Goal: Information Seeking & Learning: Obtain resource

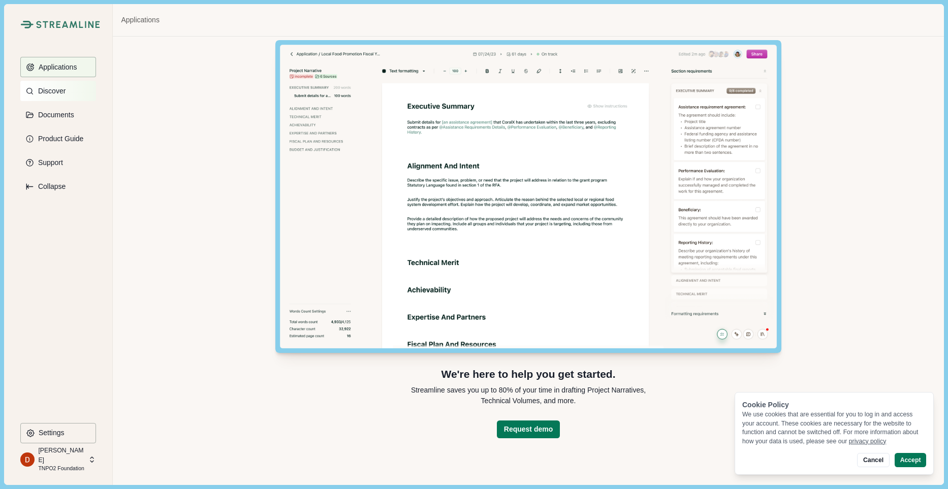
click at [57, 87] on p "Discover" at bounding box center [50, 91] width 31 height 9
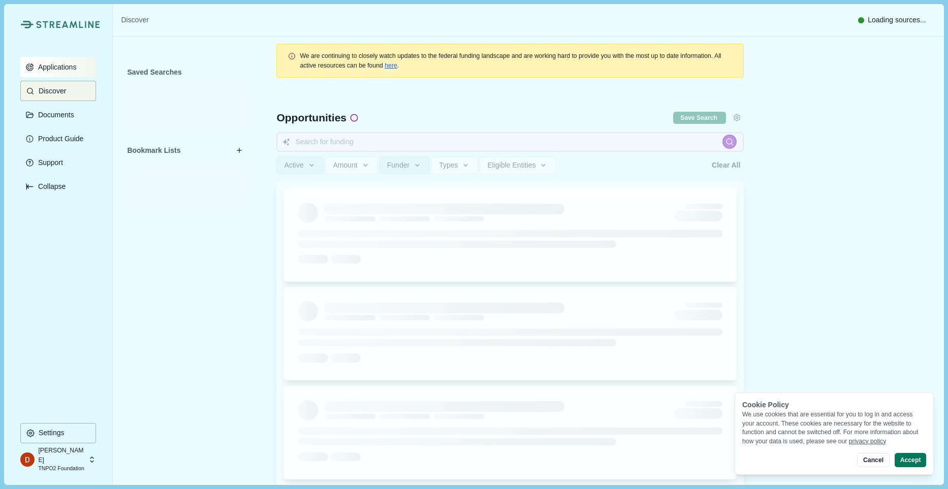
click at [60, 59] on button "Applications" at bounding box center [58, 67] width 76 height 20
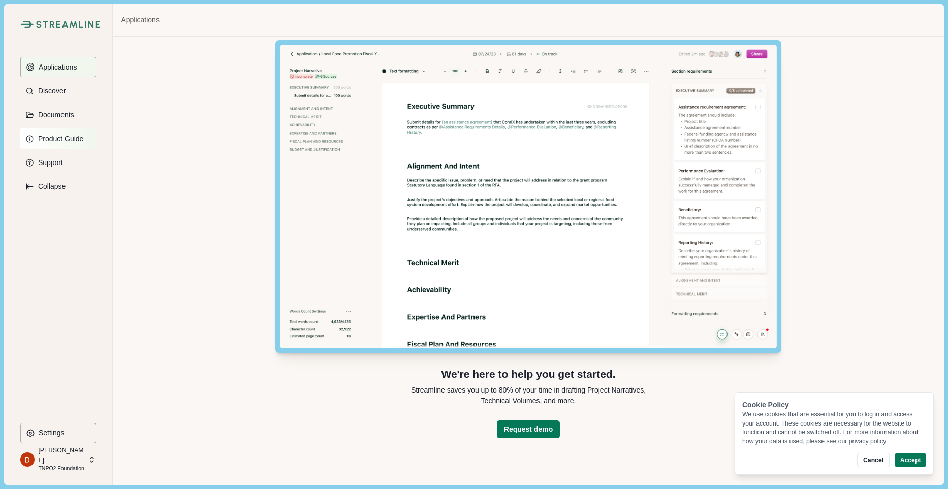
click at [81, 134] on button "Product Guide" at bounding box center [58, 139] width 76 height 20
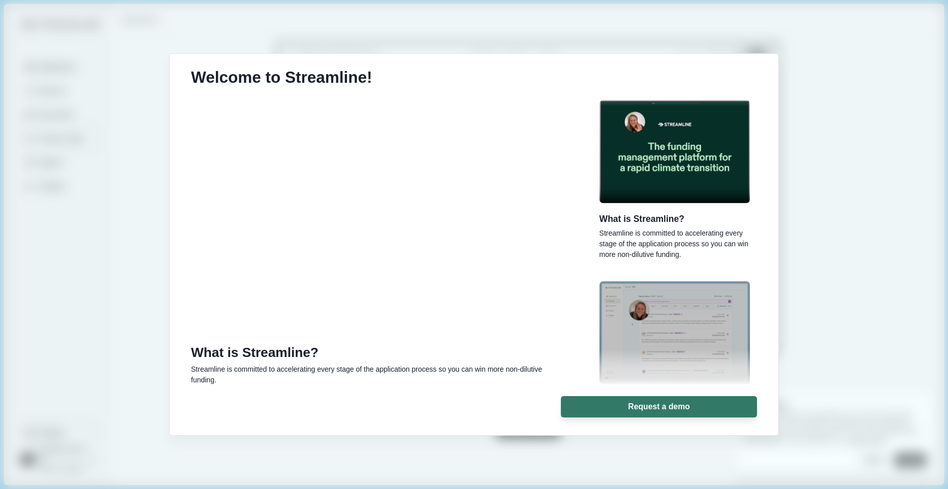
click at [87, 168] on div "Welcome to Streamline! What is Streamline? Streamline is committed to accelerat…" at bounding box center [474, 244] width 948 height 489
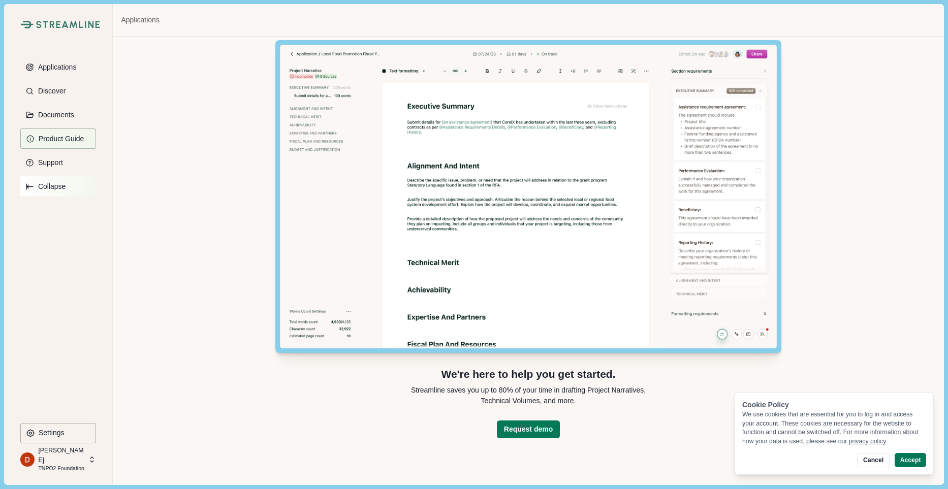
click at [54, 184] on p "Collapse" at bounding box center [50, 186] width 31 height 9
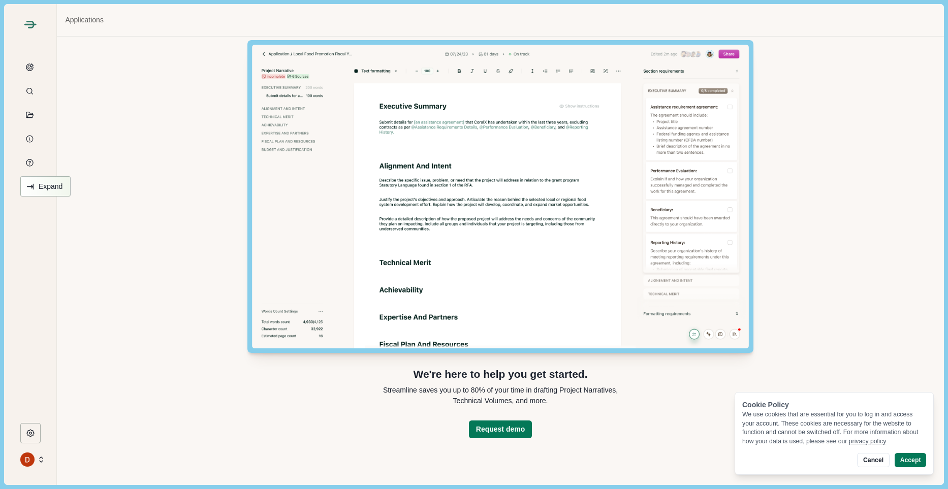
click at [27, 178] on button "Expand" at bounding box center [45, 186] width 50 height 20
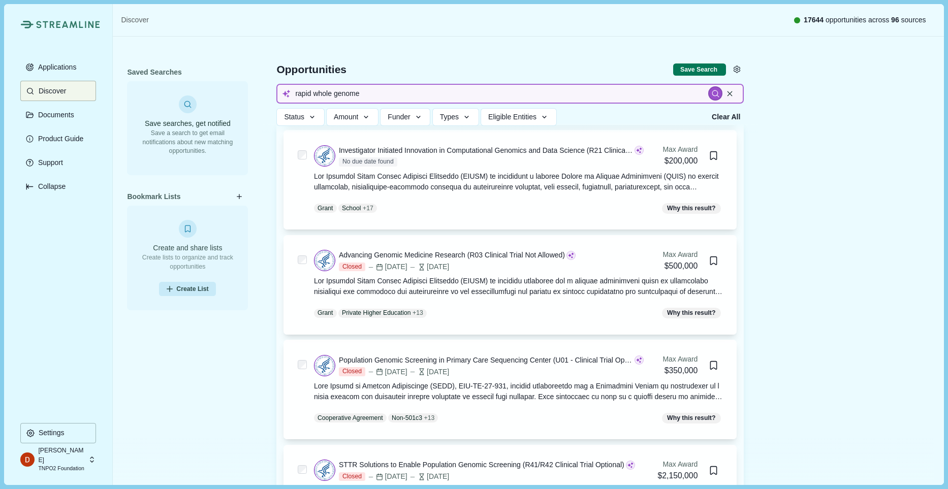
click at [409, 94] on input "rapid whole genome" at bounding box center [509, 94] width 467 height 20
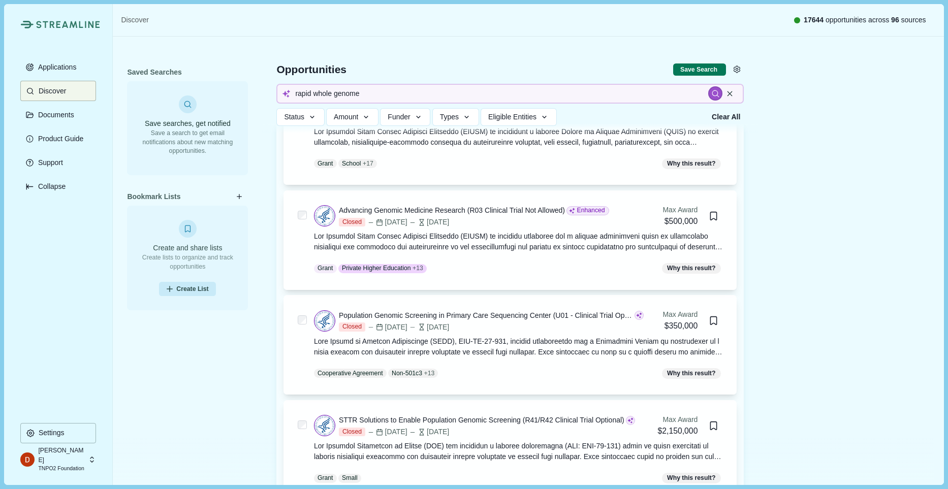
scroll to position [377, 0]
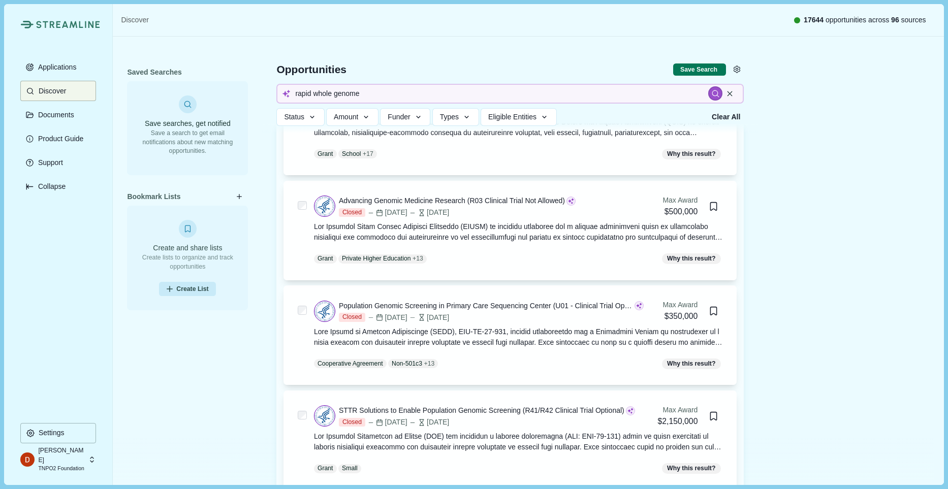
click at [523, 229] on div at bounding box center [518, 231] width 409 height 21
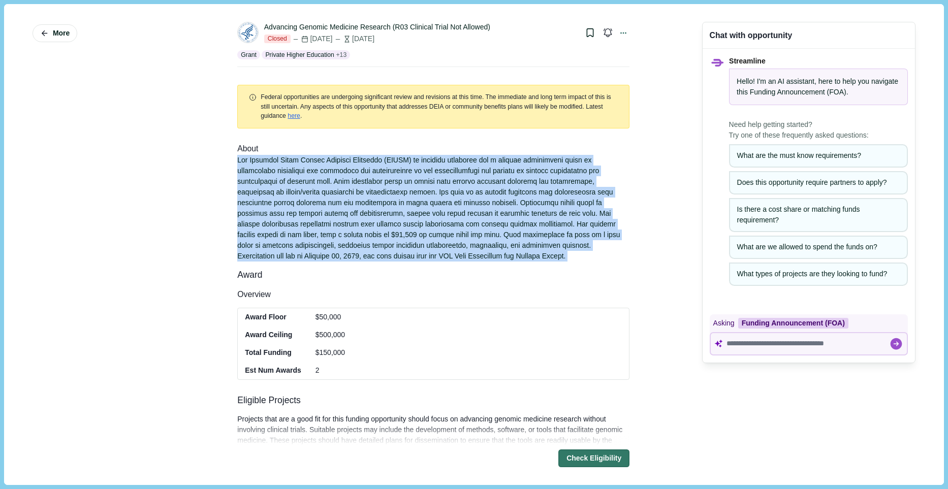
drag, startPoint x: 552, startPoint y: 265, endPoint x: 226, endPoint y: 158, distance: 342.8
click at [230, 158] on div "Advancing Genomic Medicine Research (R03 Clinical Trial Not Allowed) Closed [DA…" at bounding box center [433, 244] width 406 height 466
drag, startPoint x: 226, startPoint y: 154, endPoint x: 613, endPoint y: 255, distance: 400.1
click at [613, 255] on div "Advancing Genomic Medicine Research (R03 Clinical Trial Not Allowed) Closed [DA…" at bounding box center [433, 244] width 406 height 466
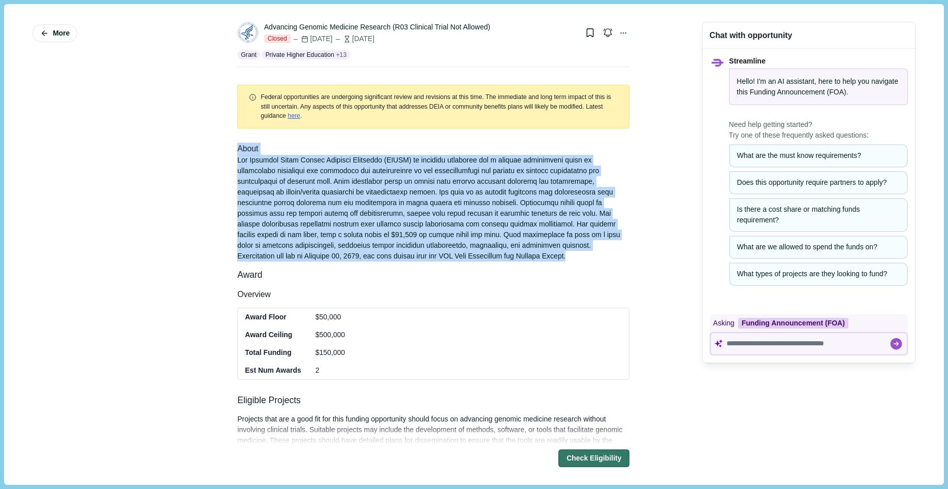
click at [613, 255] on div at bounding box center [433, 208] width 392 height 107
drag, startPoint x: 613, startPoint y: 255, endPoint x: 568, endPoint y: 147, distance: 117.2
click at [568, 147] on div "About" at bounding box center [433, 202] width 392 height 119
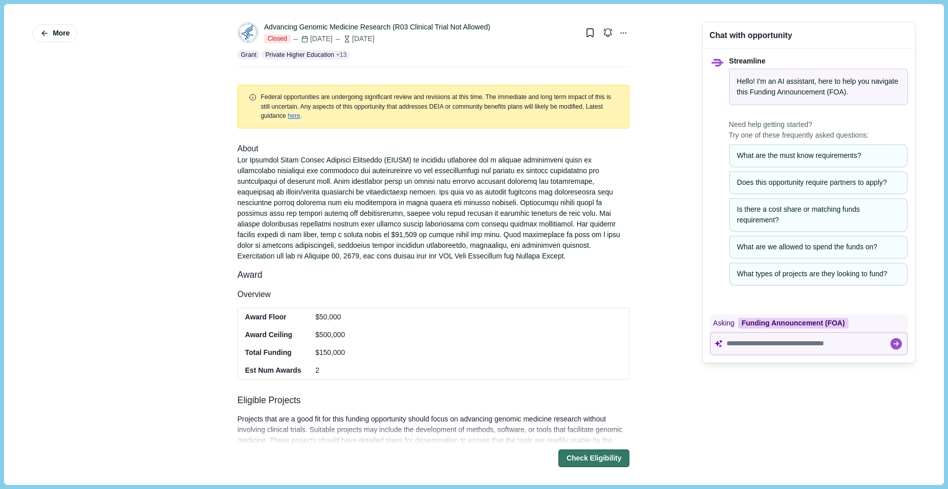
click at [634, 185] on div "More Advancing Genomic Medicine Research (R03 Clinical Trial Not Allowed) Close…" at bounding box center [473, 244] width 925 height 466
click at [590, 38] on button "Bookmark this grant." at bounding box center [590, 33] width 16 height 16
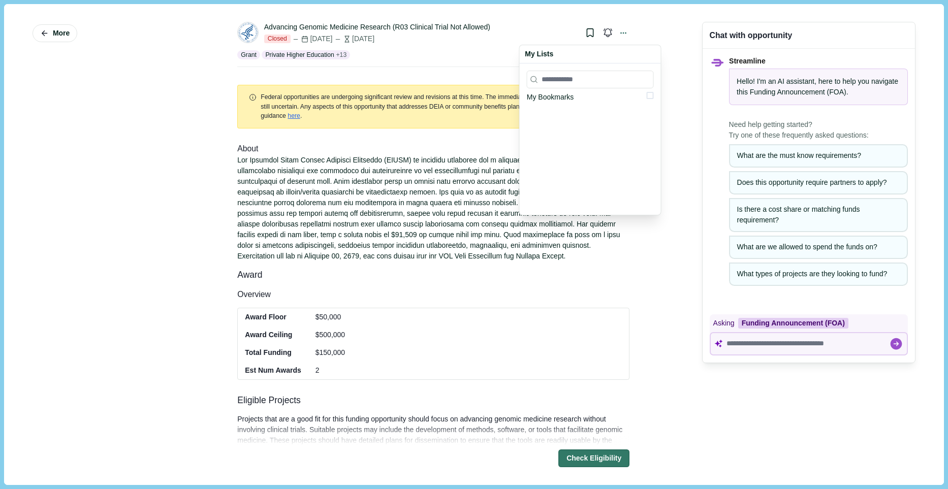
click at [647, 95] on span at bounding box center [650, 95] width 7 height 7
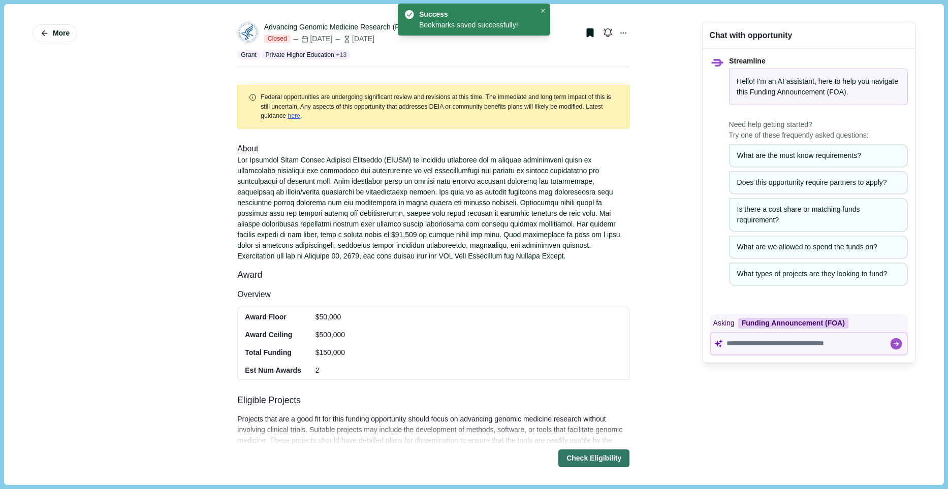
click at [666, 159] on div "More Advancing Genomic Medicine Research (R03 Clinical Trial Not Allowed) Close…" at bounding box center [473, 244] width 925 height 466
click at [61, 33] on span "More" at bounding box center [61, 33] width 17 height 9
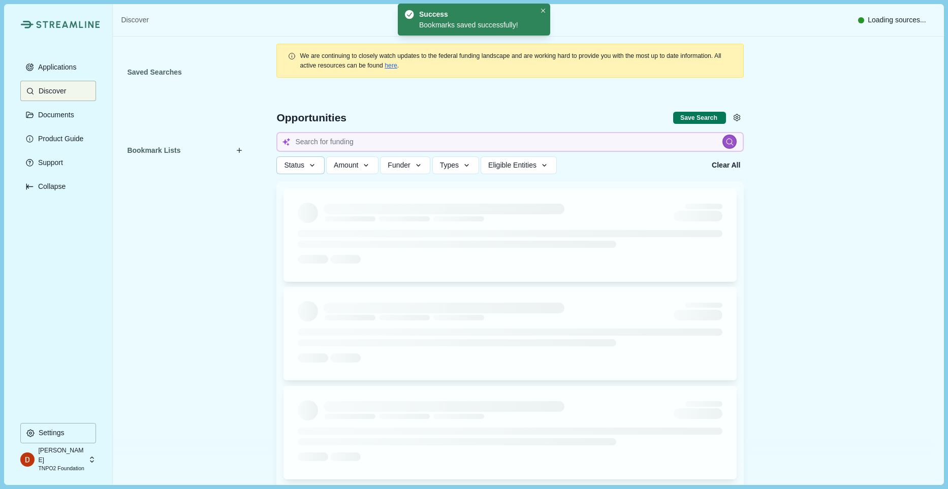
type input "rapid whole genome"
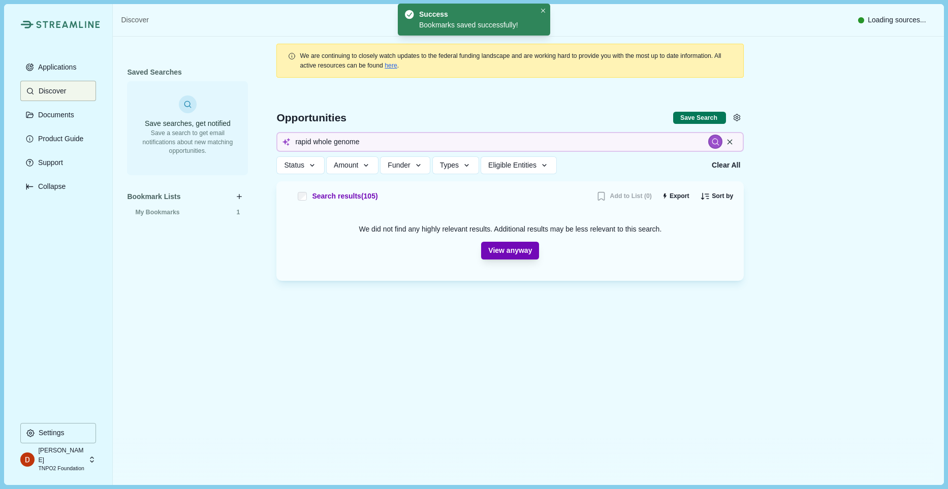
click at [513, 255] on button "View anyway" at bounding box center [510, 251] width 58 height 18
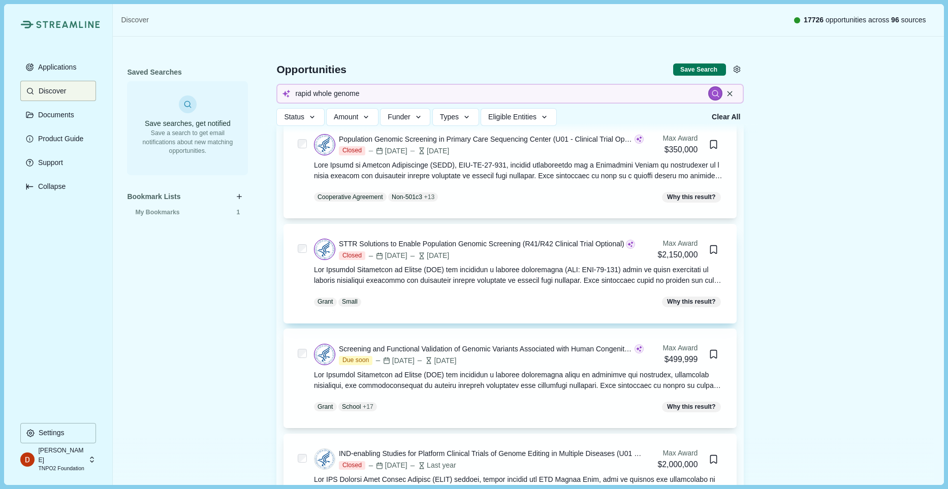
scroll to position [546, 0]
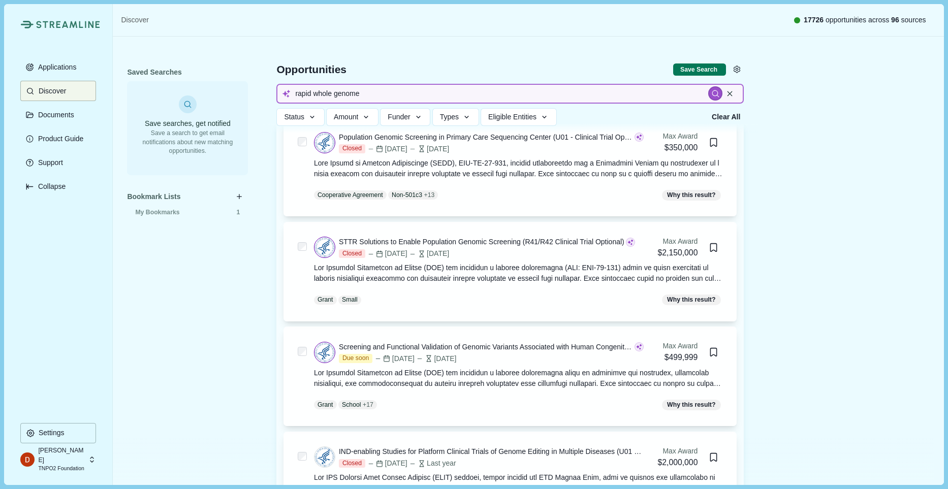
drag, startPoint x: 390, startPoint y: 91, endPoint x: 143, endPoint y: 73, distance: 247.0
type input "d"
type input "repurposing"
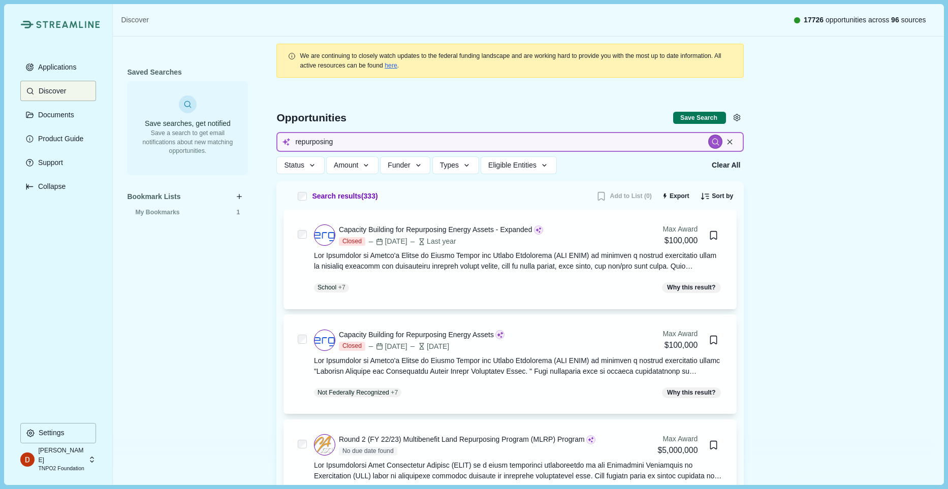
click at [295, 142] on input "repurposing" at bounding box center [509, 142] width 467 height 20
type input "drug repurposing"
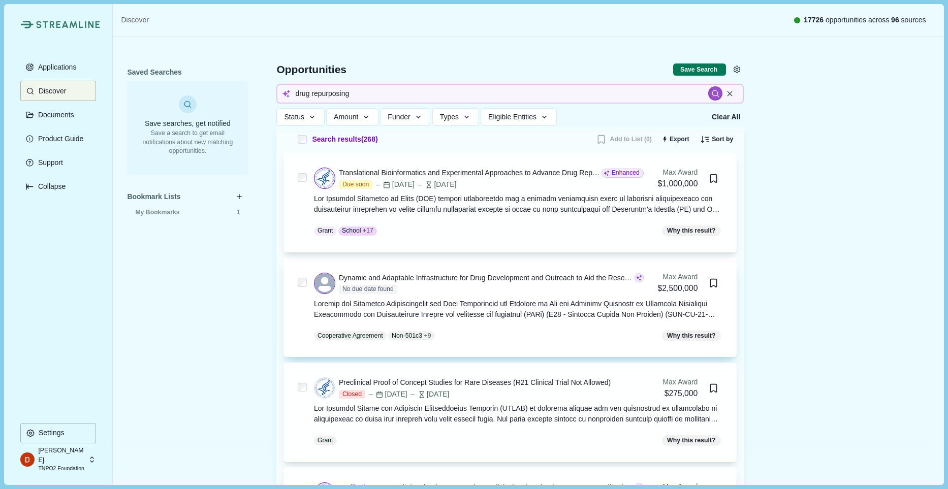
scroll to position [104, 0]
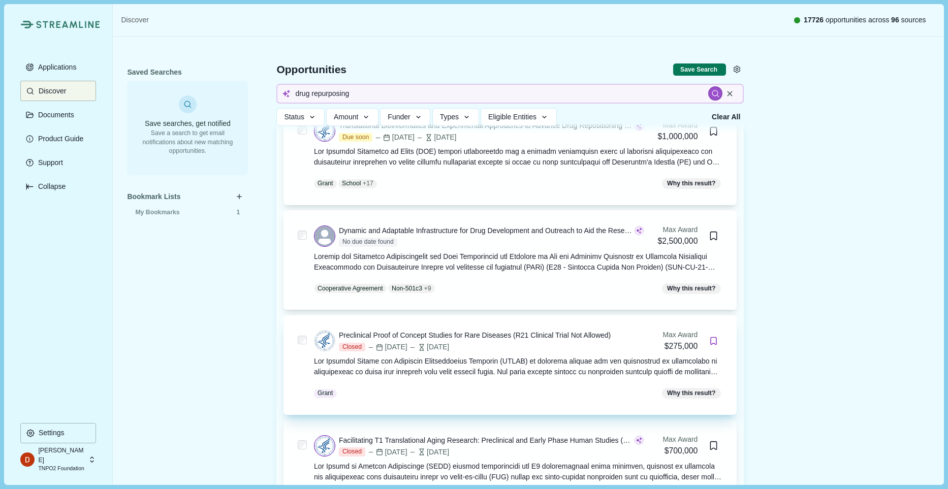
click at [716, 339] on icon "Bookmark this grant." at bounding box center [714, 341] width 10 height 10
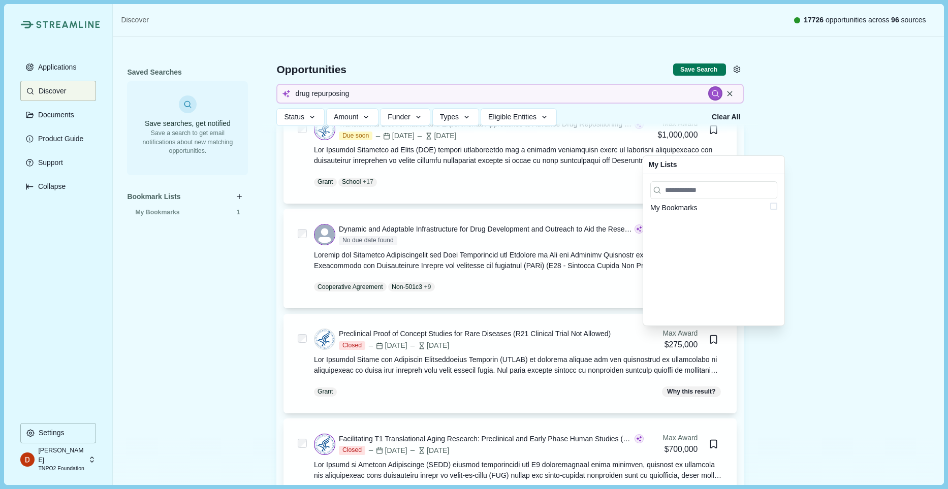
scroll to position [106, 0]
click at [780, 205] on div "My Bookmarks" at bounding box center [713, 249] width 141 height 151
click at [775, 205] on span at bounding box center [773, 206] width 7 height 7
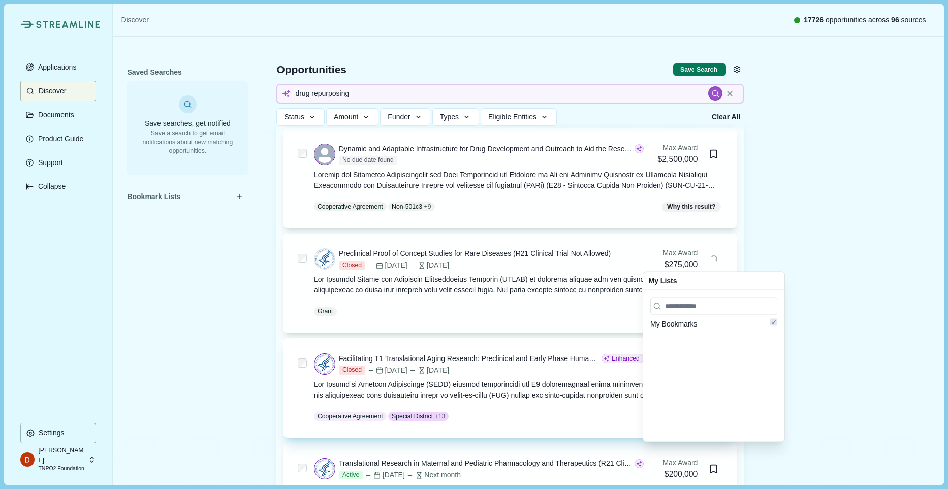
scroll to position [187, 0]
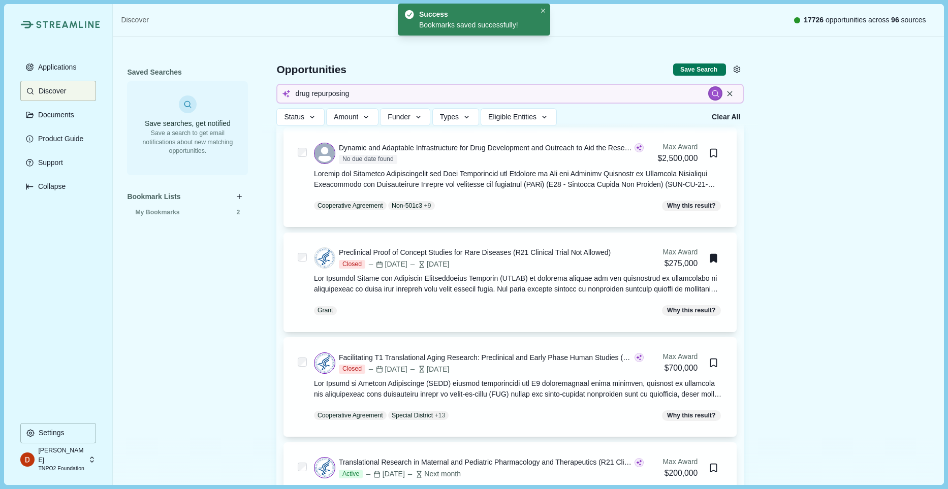
click at [800, 256] on div "Saved Searches Save searches, get notified Save a search to get email notificat…" at bounding box center [528, 322] width 830 height 944
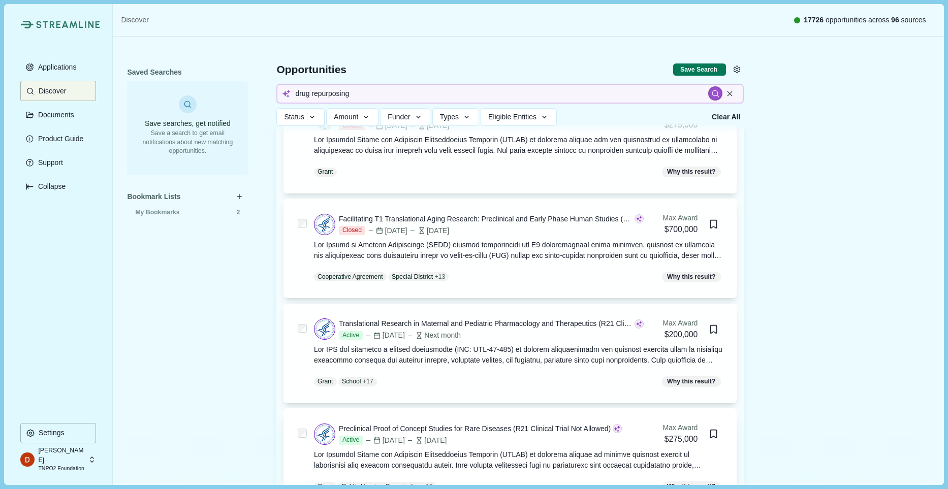
scroll to position [496, 0]
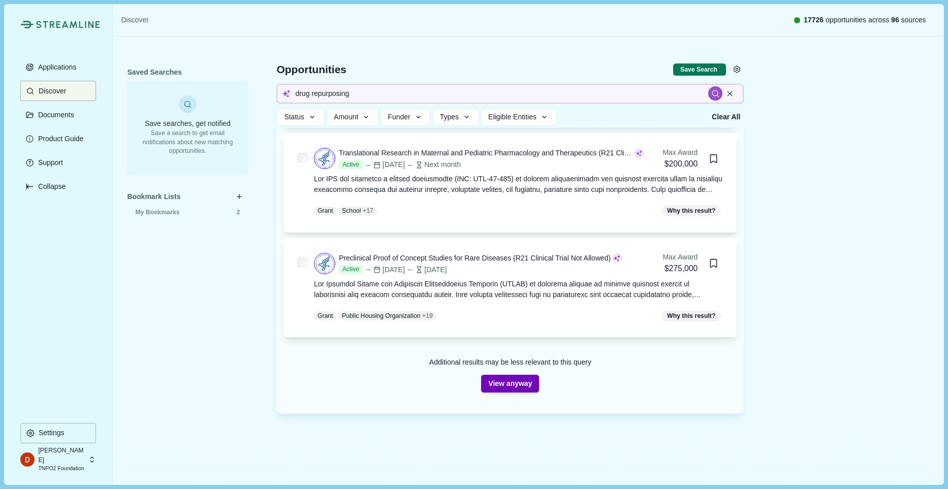
click at [495, 387] on button "View anyway" at bounding box center [510, 384] width 58 height 18
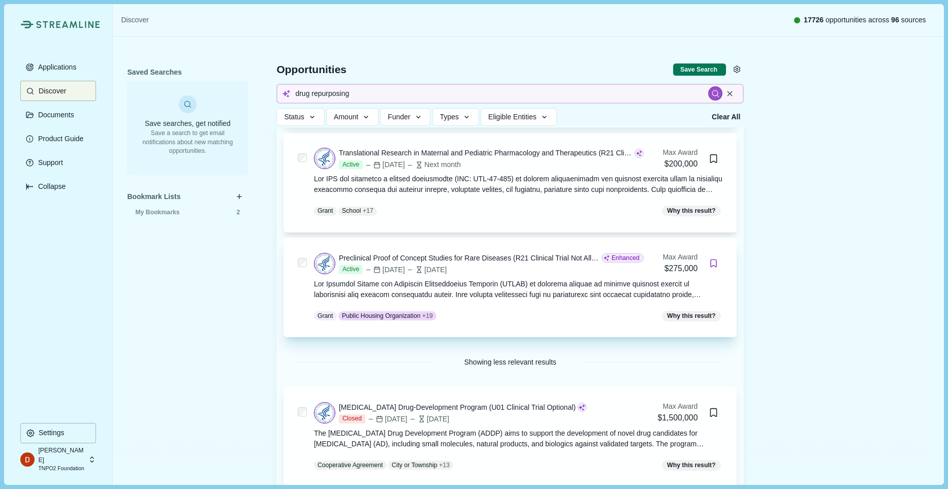
click at [712, 263] on icon "Bookmark this grant." at bounding box center [714, 264] width 10 height 10
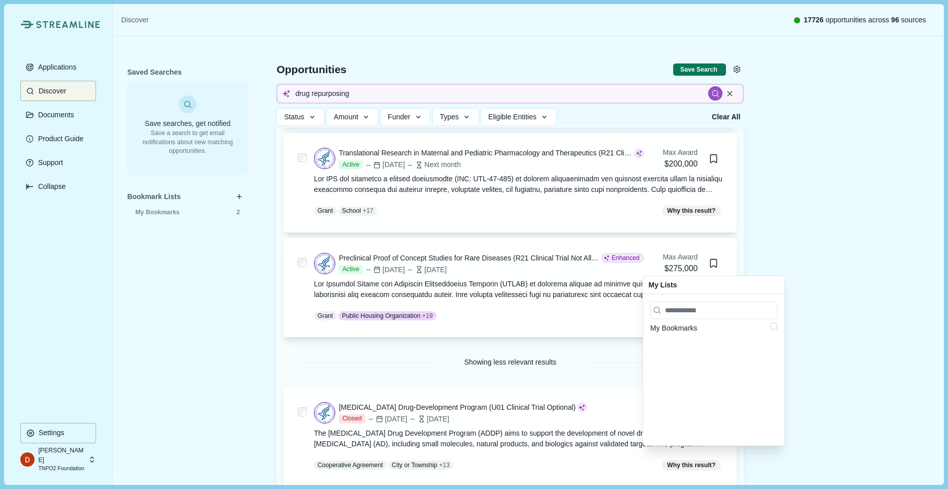
click at [727, 327] on div "My Bookmarks" at bounding box center [713, 328] width 127 height 11
click at [774, 325] on span at bounding box center [773, 327] width 7 height 7
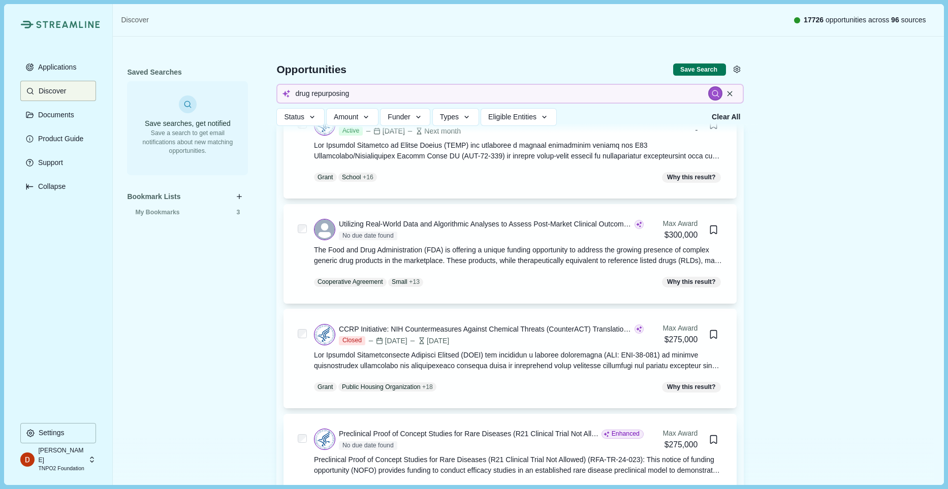
scroll to position [1480, 0]
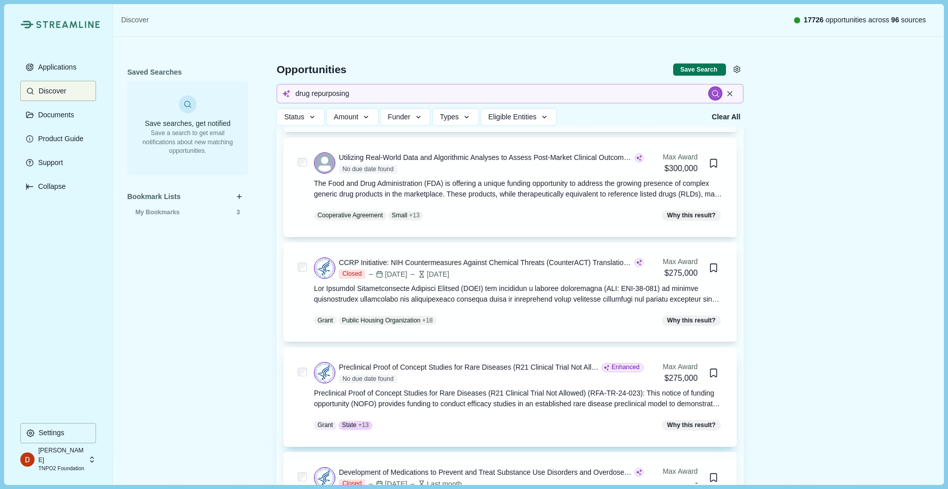
click at [440, 375] on div "No due date found" at bounding box center [491, 379] width 305 height 9
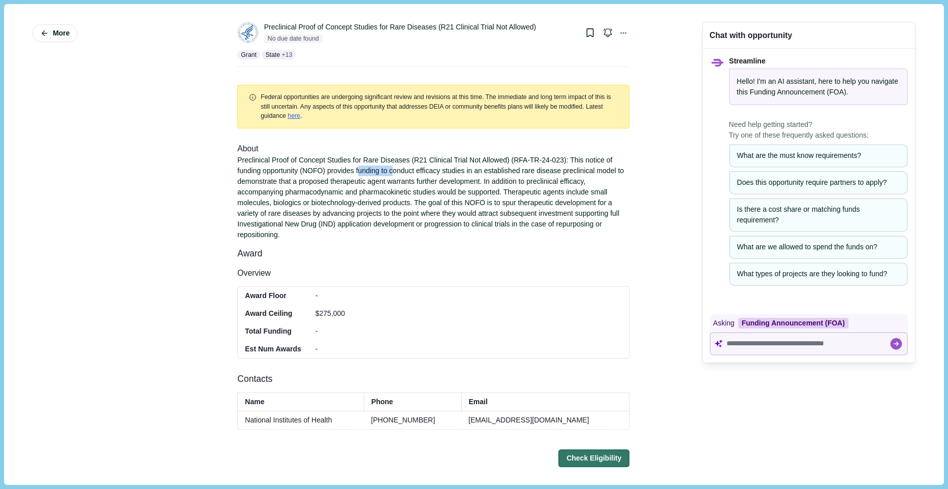
drag, startPoint x: 362, startPoint y: 168, endPoint x: 397, endPoint y: 172, distance: 35.7
click at [397, 172] on div "Preclinical Proof of Concept Studies for Rare Diseases (R21 Clinical Trial Not …" at bounding box center [433, 197] width 392 height 85
click at [268, 178] on div "Preclinical Proof of Concept Studies for Rare Diseases (R21 Clinical Trial Not …" at bounding box center [433, 197] width 392 height 85
click at [467, 105] on span "Federal opportunities are undergoing significant review and revisions at this t…" at bounding box center [436, 106] width 350 height 26
click at [466, 105] on span "Federal opportunities are undergoing significant review and revisions at this t…" at bounding box center [436, 106] width 350 height 26
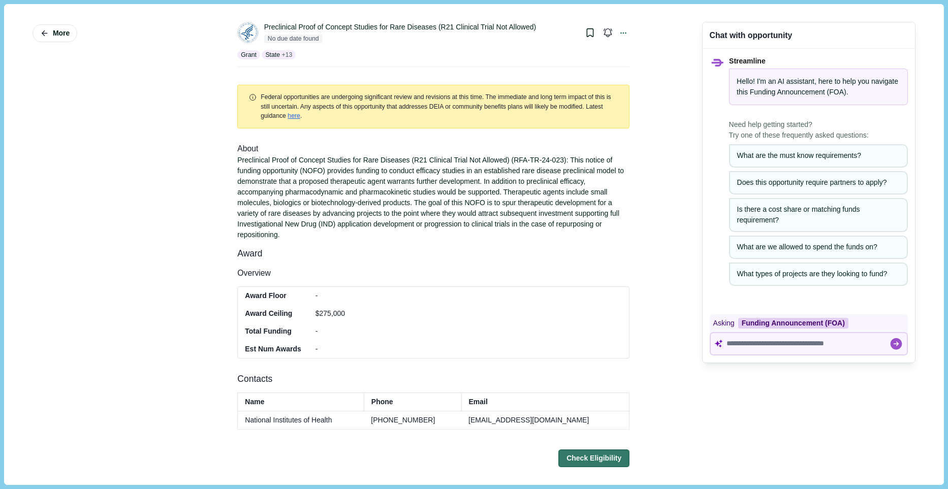
click at [466, 122] on div "Federal opportunities are undergoing significant review and revisions at this t…" at bounding box center [433, 106] width 392 height 43
drag, startPoint x: 275, startPoint y: 158, endPoint x: 554, endPoint y: 151, distance: 278.4
click at [554, 151] on div "About Preclinical Proof of Concept Studies for Rare Diseases (R21 Clinical Tria…" at bounding box center [433, 192] width 392 height 98
click at [553, 159] on div "Preclinical Proof of Concept Studies for Rare Diseases (R21 Clinical Trial Not …" at bounding box center [433, 197] width 392 height 85
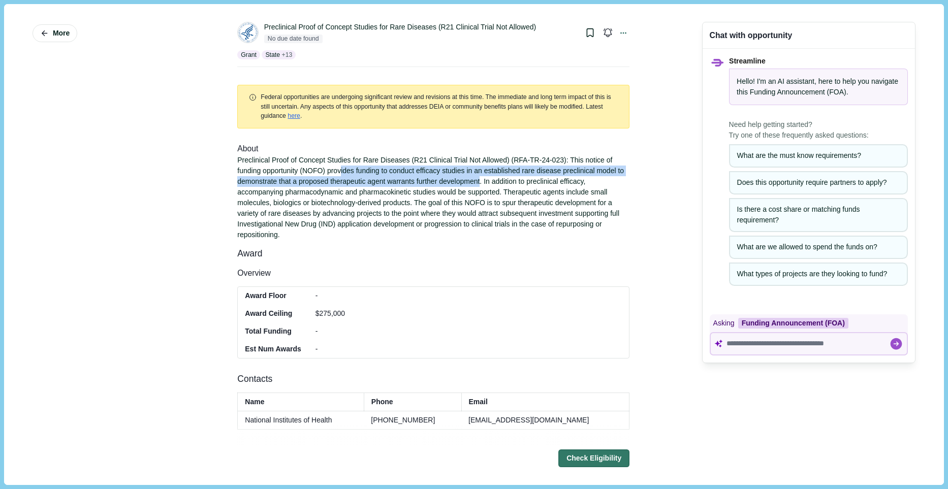
drag, startPoint x: 370, startPoint y: 168, endPoint x: 518, endPoint y: 183, distance: 148.0
click at [518, 183] on div "Preclinical Proof of Concept Studies for Rare Diseases (R21 Clinical Trial Not …" at bounding box center [433, 197] width 392 height 85
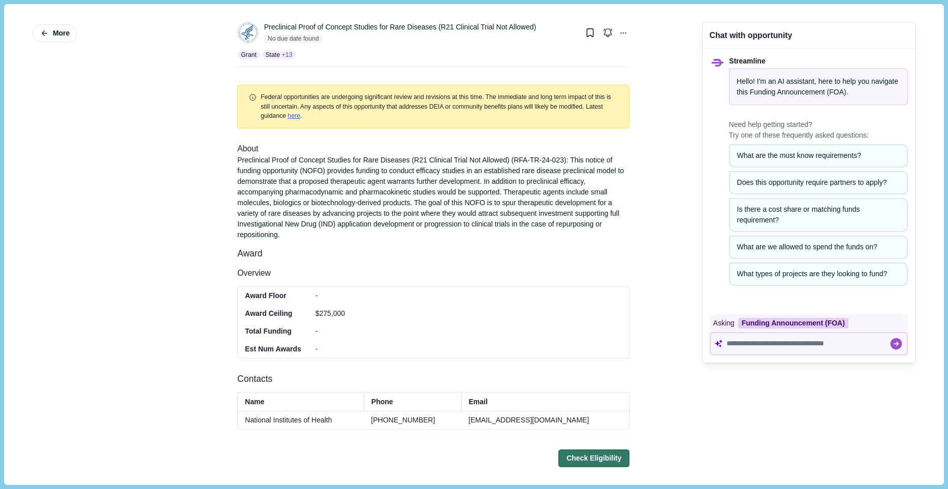
click at [519, 182] on div "Preclinical Proof of Concept Studies for Rare Diseases (R21 Clinical Trial Not …" at bounding box center [433, 197] width 392 height 85
click at [587, 35] on icon "Bookmark this grant." at bounding box center [590, 32] width 6 height 7
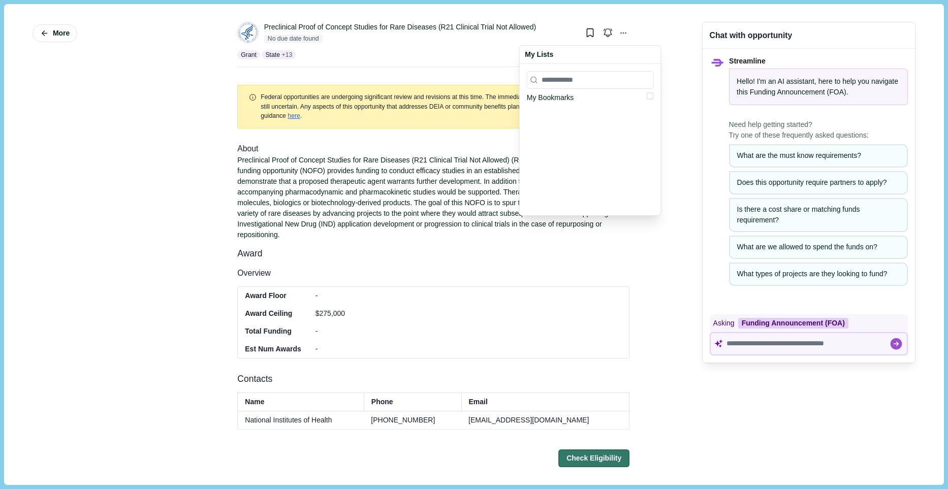
click at [648, 94] on span at bounding box center [650, 95] width 7 height 7
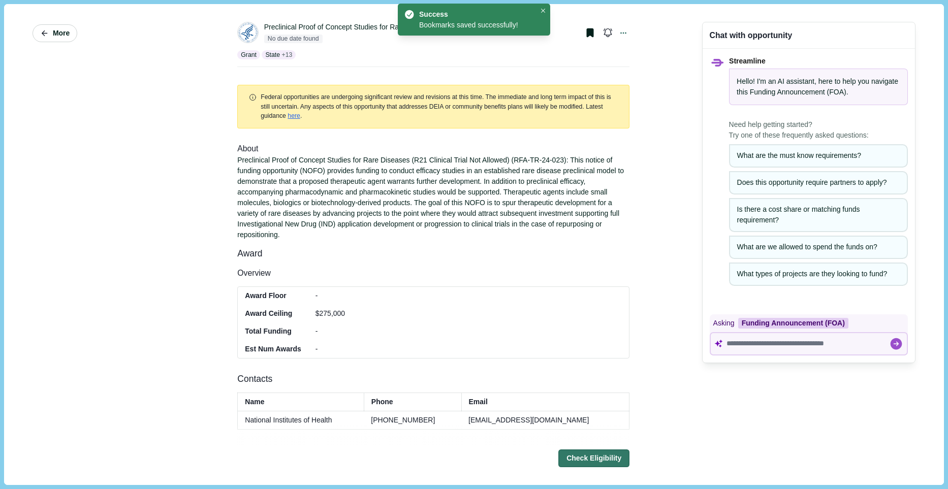
click at [55, 37] on span "More" at bounding box center [61, 33] width 17 height 9
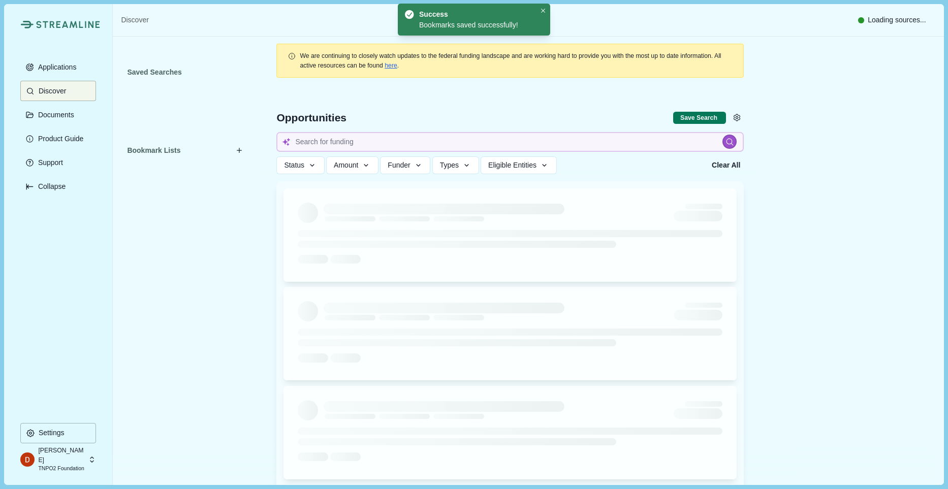
type input "drug repurposing"
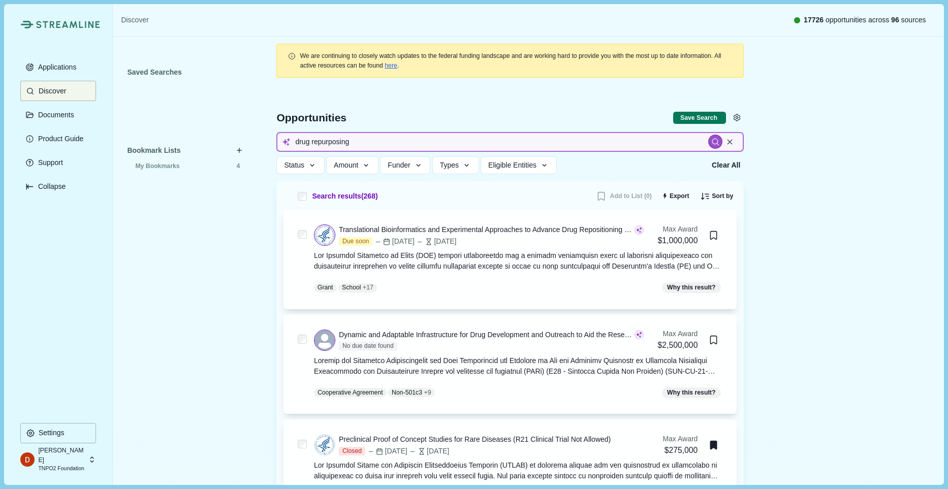
drag, startPoint x: 393, startPoint y: 145, endPoint x: 98, endPoint y: 105, distance: 298.3
click at [98, 105] on div "Streamline Climate Applications Discover Documents Product Guide Support Collap…" at bounding box center [473, 244] width 939 height 480
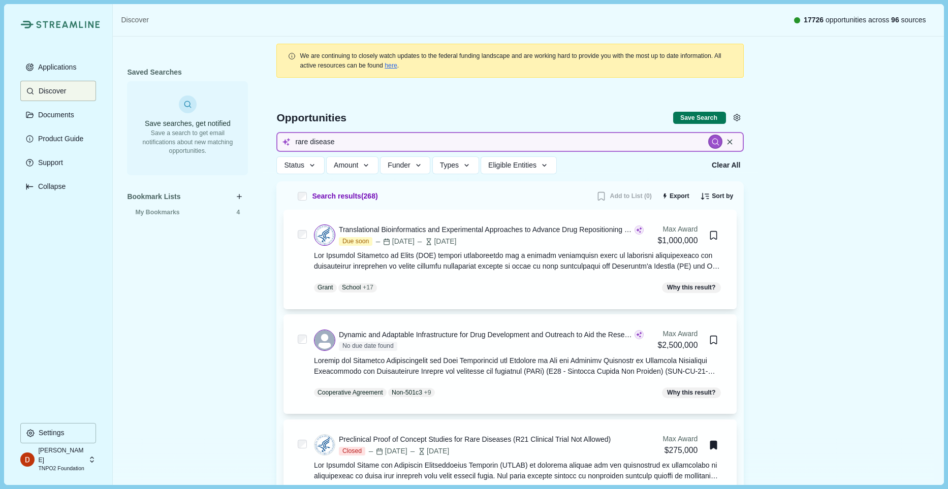
type input "rare disease"
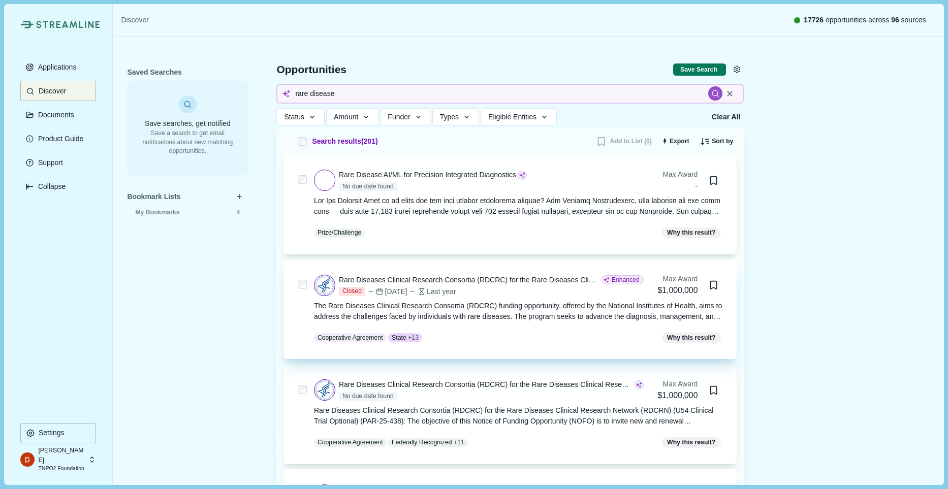
scroll to position [76, 0]
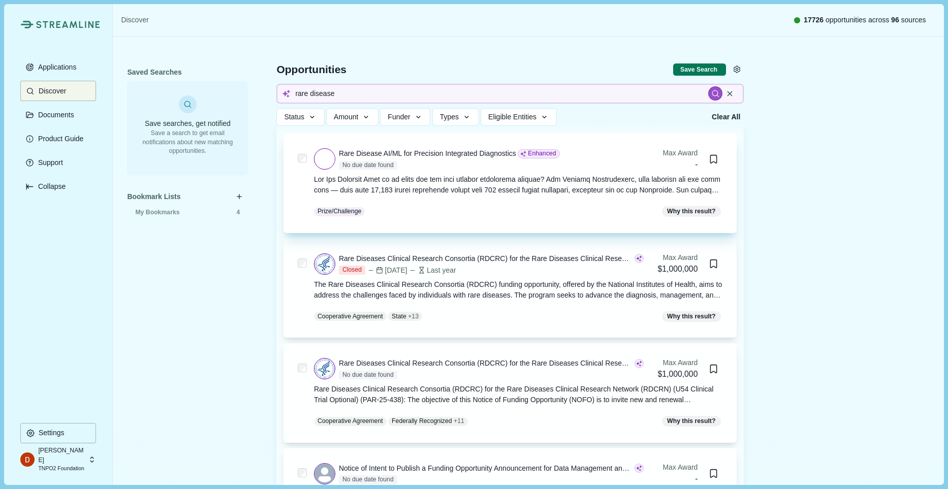
click at [451, 191] on div at bounding box center [518, 184] width 409 height 21
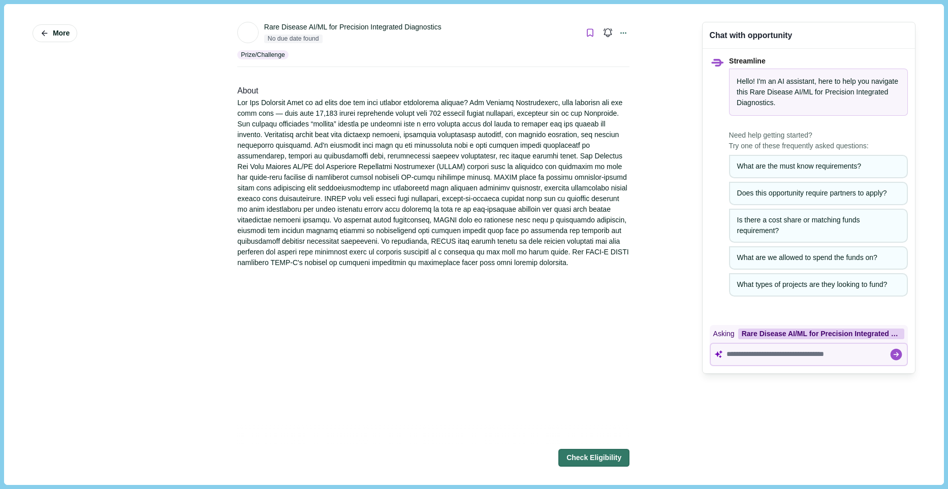
click at [588, 31] on icon "Bookmark this grant." at bounding box center [590, 33] width 10 height 10
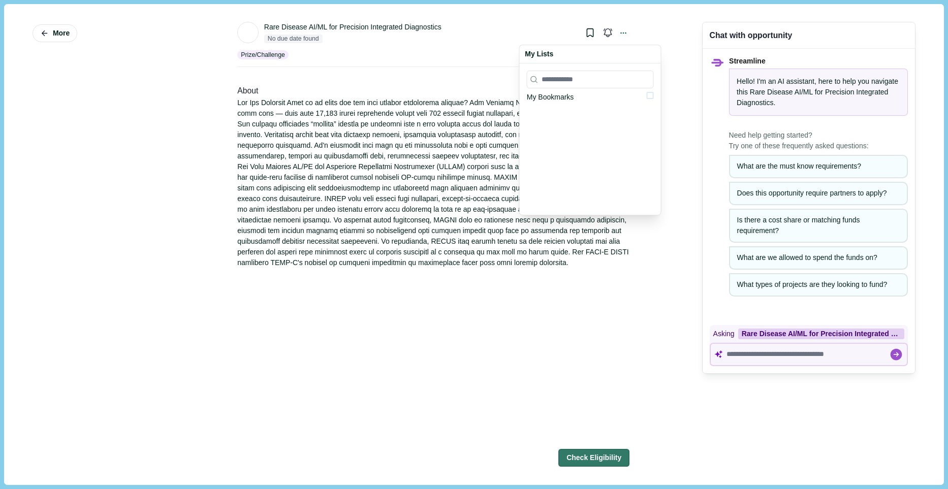
click at [647, 92] on span at bounding box center [650, 95] width 7 height 7
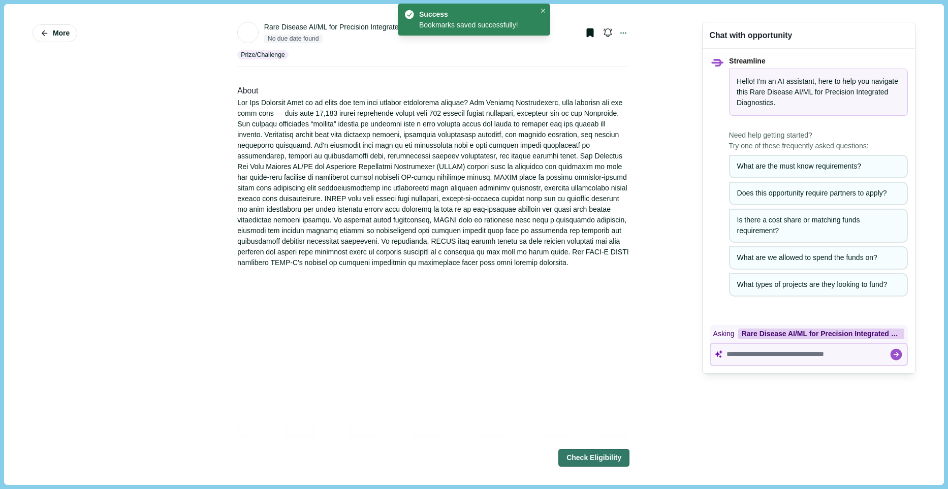
click at [576, 378] on div "About" at bounding box center [433, 322] width 392 height 489
click at [604, 464] on button "Check Eligibility" at bounding box center [593, 459] width 71 height 18
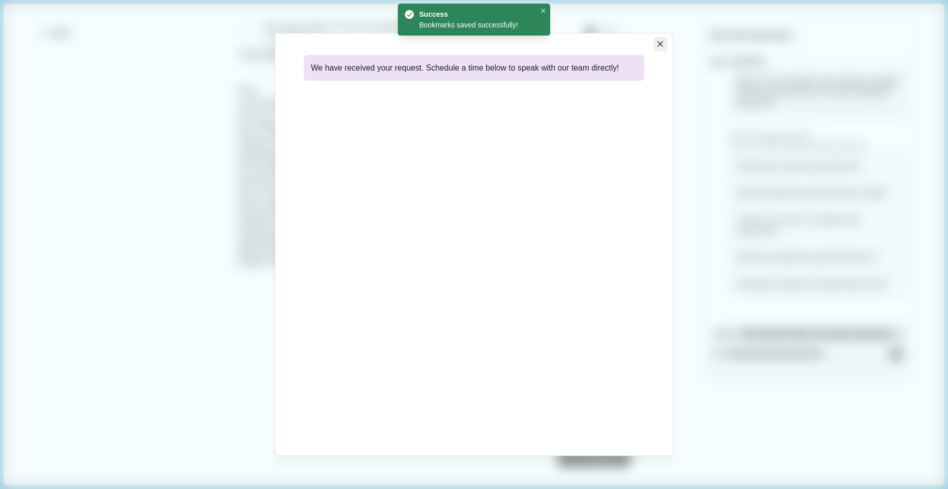
click at [659, 48] on button "Close" at bounding box center [660, 44] width 14 height 14
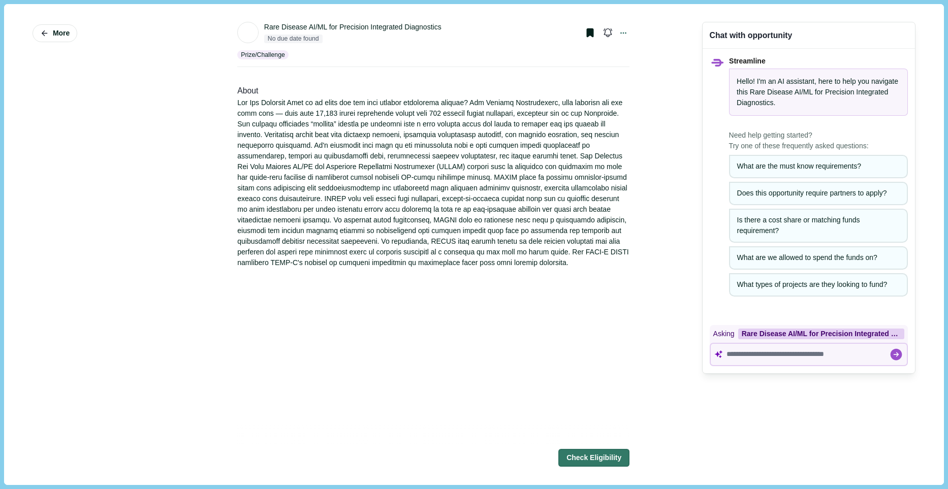
click at [277, 56] on p "Prize/Challenge" at bounding box center [263, 54] width 44 height 9
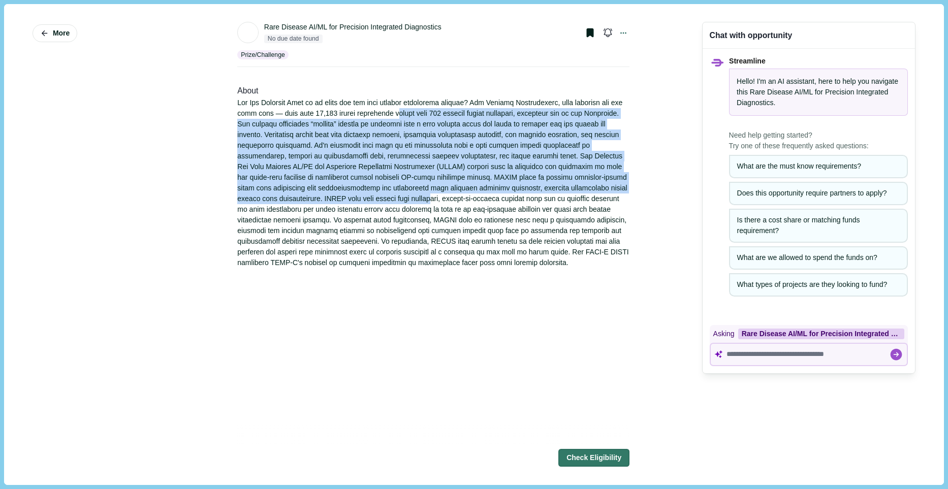
drag, startPoint x: 425, startPoint y: 122, endPoint x: 517, endPoint y: 204, distance: 123.1
click at [517, 204] on div at bounding box center [433, 183] width 392 height 171
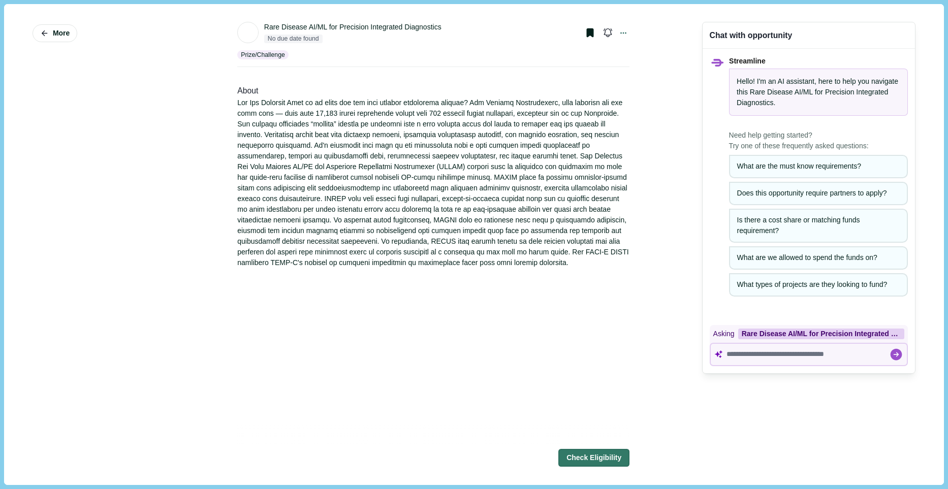
click at [514, 202] on div at bounding box center [433, 183] width 392 height 171
click at [51, 27] on button "More" at bounding box center [55, 33] width 45 height 18
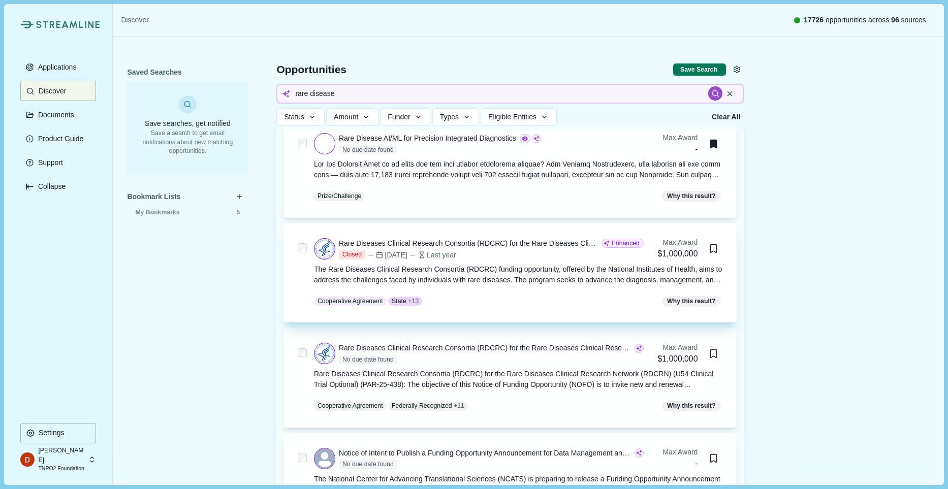
scroll to position [94, 0]
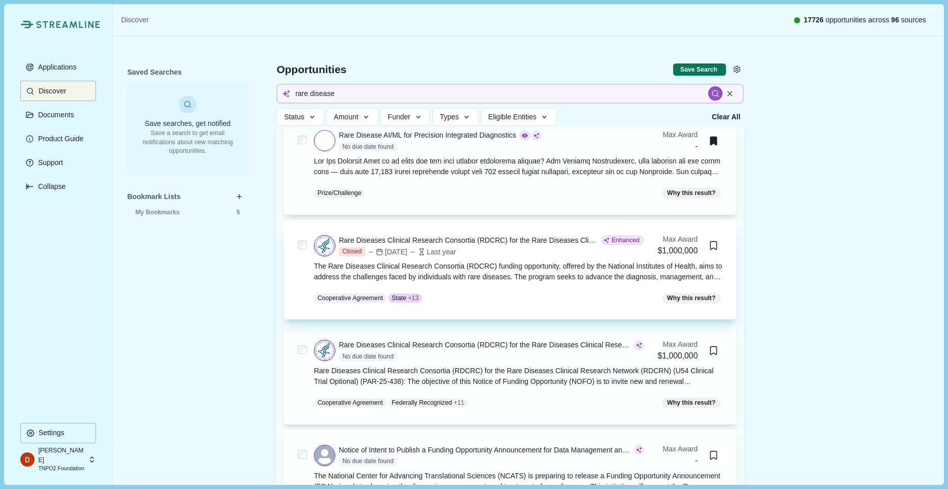
click at [585, 248] on div "Closed [DATE] Last year" at bounding box center [491, 251] width 305 height 9
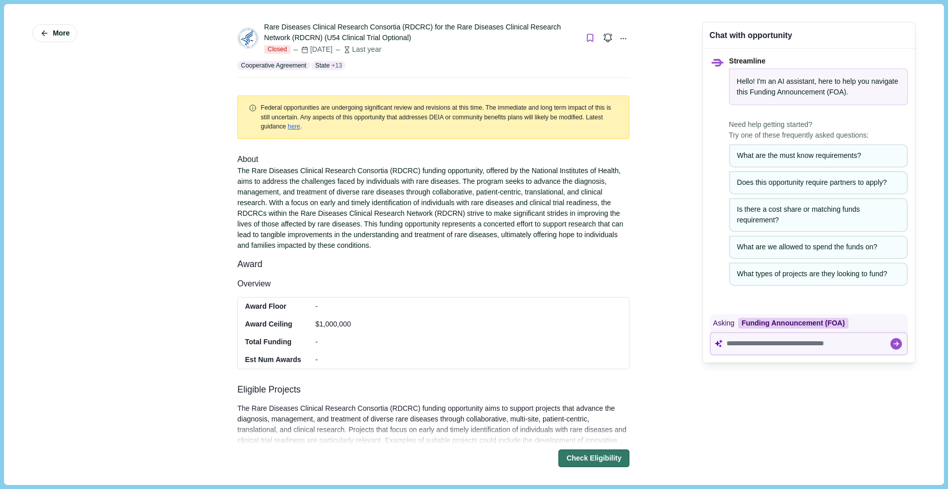
click at [589, 42] on icon "Bookmark this grant." at bounding box center [590, 38] width 10 height 10
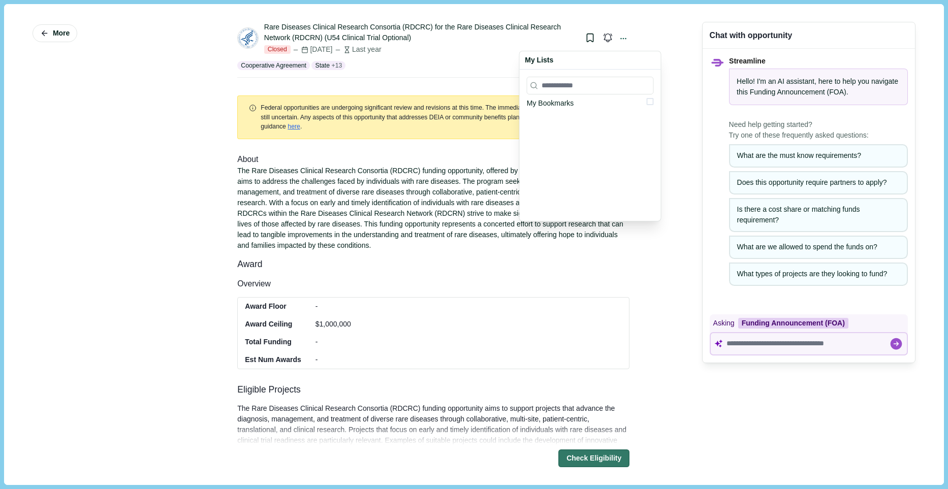
click at [588, 105] on div "My Bookmarks" at bounding box center [590, 103] width 127 height 11
click at [647, 104] on span at bounding box center [650, 101] width 7 height 7
click at [443, 196] on div "The Rare Diseases Clinical Research Consortia (RDCRC) funding opportunity, offe…" at bounding box center [433, 208] width 392 height 85
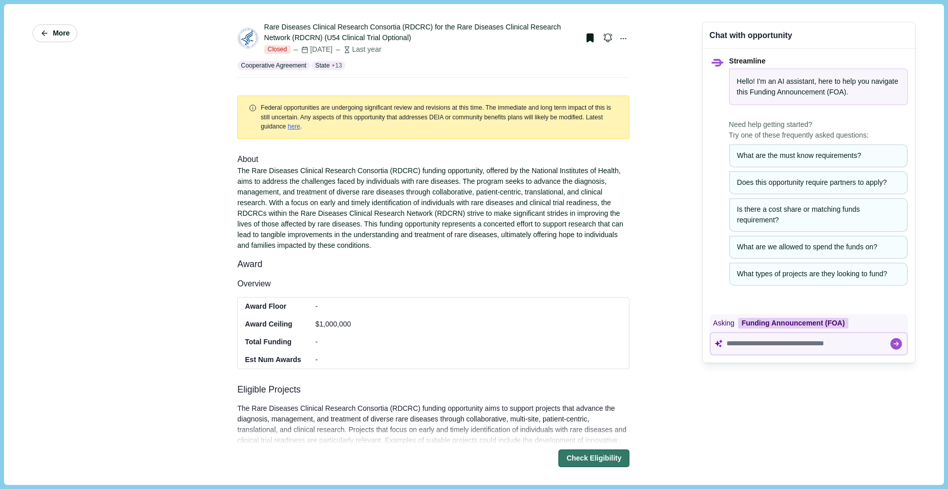
drag, startPoint x: 65, startPoint y: 31, endPoint x: 72, endPoint y: 36, distance: 8.0
click at [72, 36] on button "More" at bounding box center [55, 33] width 45 height 18
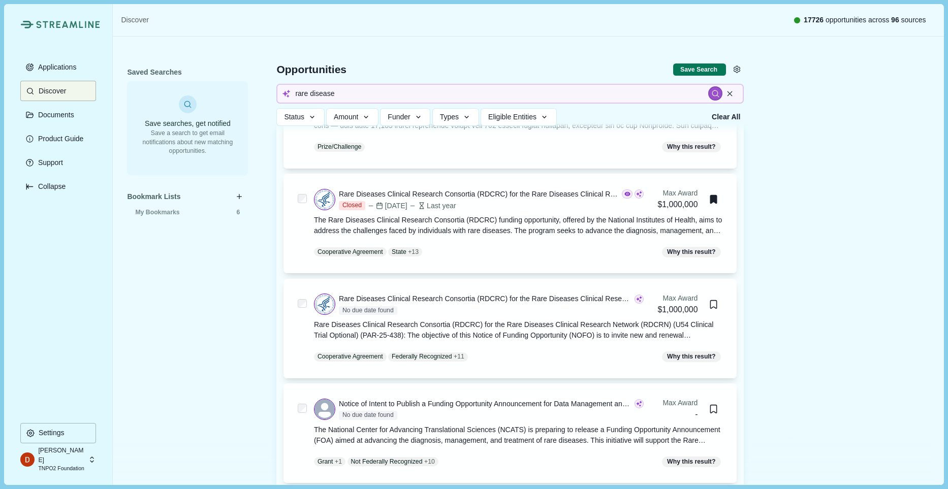
scroll to position [212, 0]
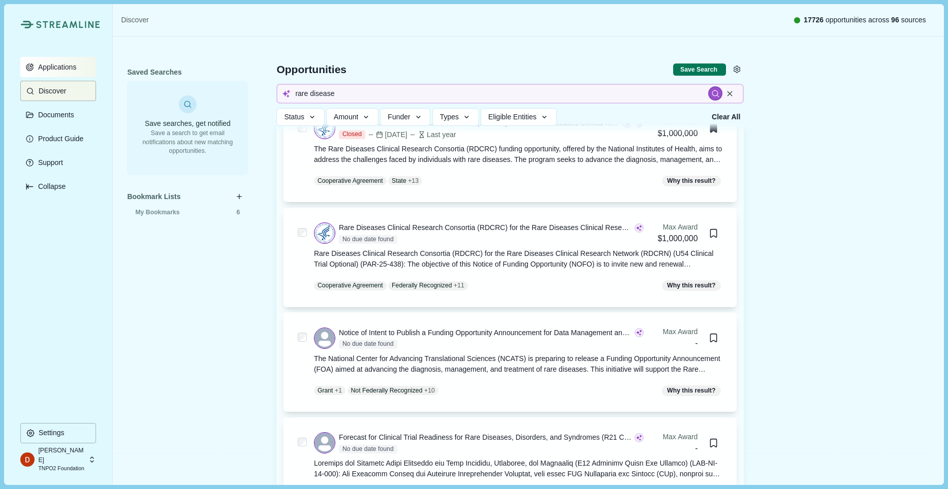
click at [79, 68] on button "Applications" at bounding box center [58, 67] width 76 height 20
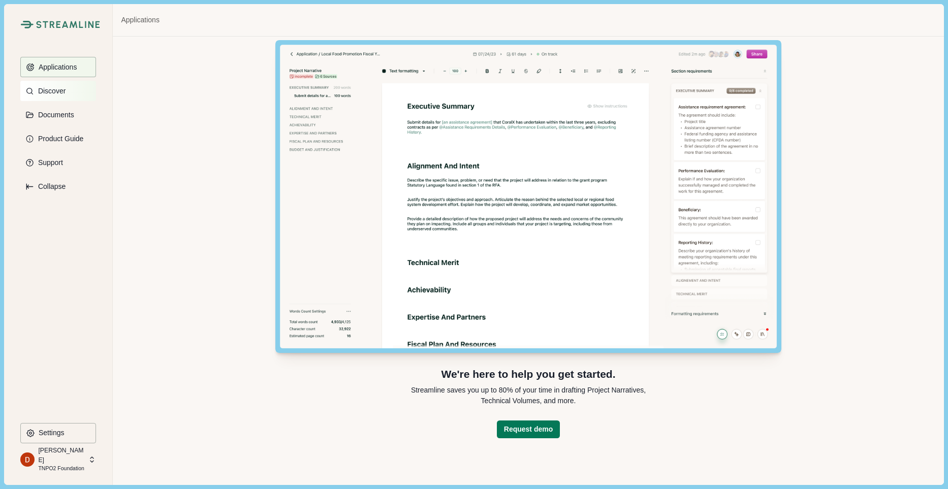
click at [65, 90] on p "Discover" at bounding box center [50, 91] width 31 height 9
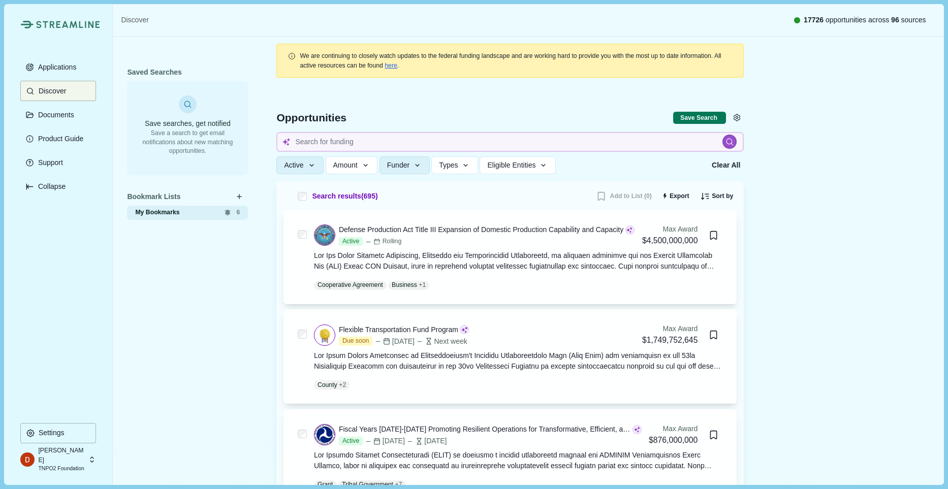
click at [188, 210] on span "My Bookmarks" at bounding box center [175, 212] width 80 height 9
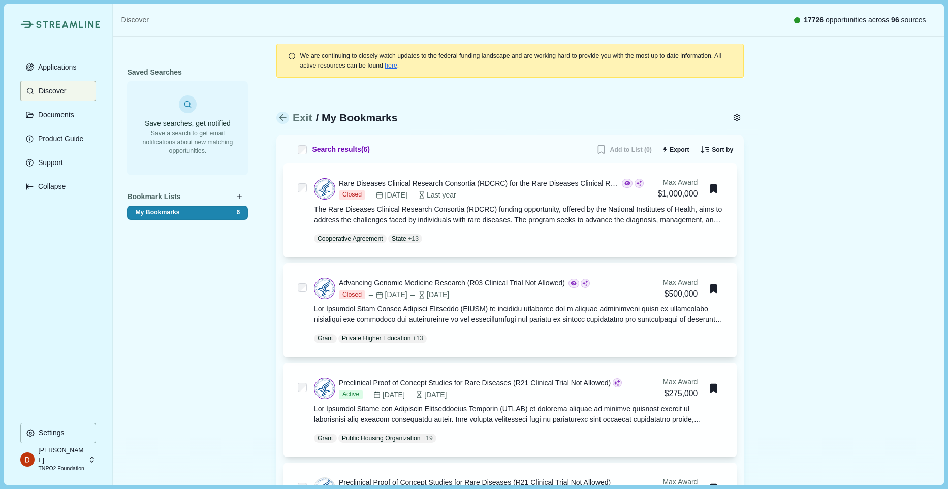
click at [243, 190] on div "Bookmark Lists" at bounding box center [187, 197] width 121 height 16
click at [240, 195] on icon "button" at bounding box center [240, 197] width 6 height 6
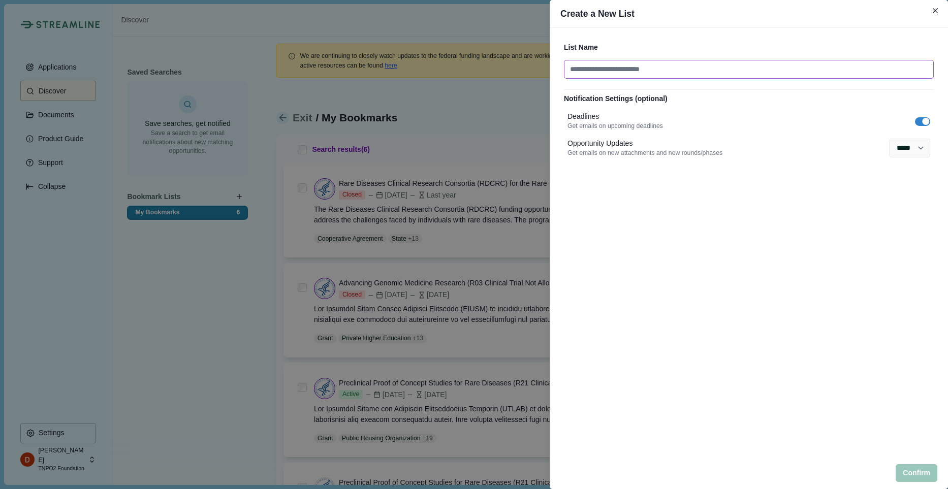
click at [763, 67] on input at bounding box center [749, 69] width 370 height 19
click at [913, 472] on button "Confirm" at bounding box center [916, 473] width 42 height 18
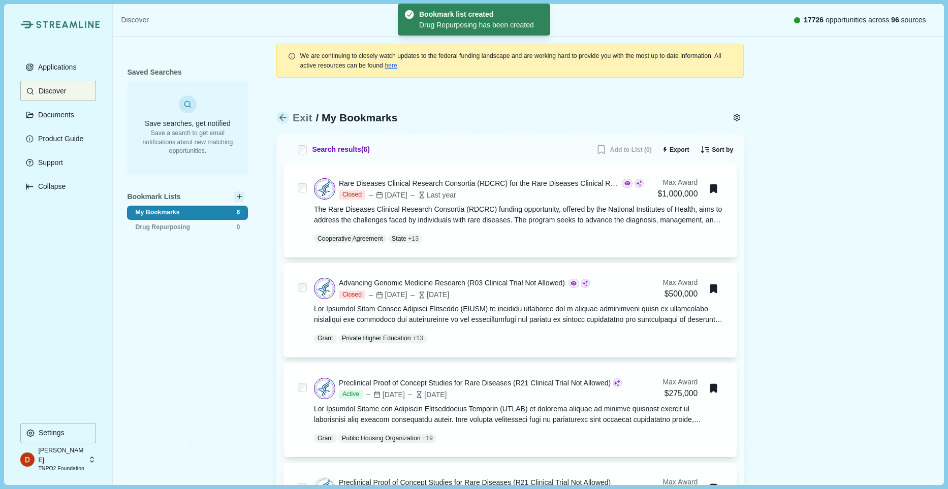
click at [240, 198] on icon "button" at bounding box center [240, 197] width 6 height 6
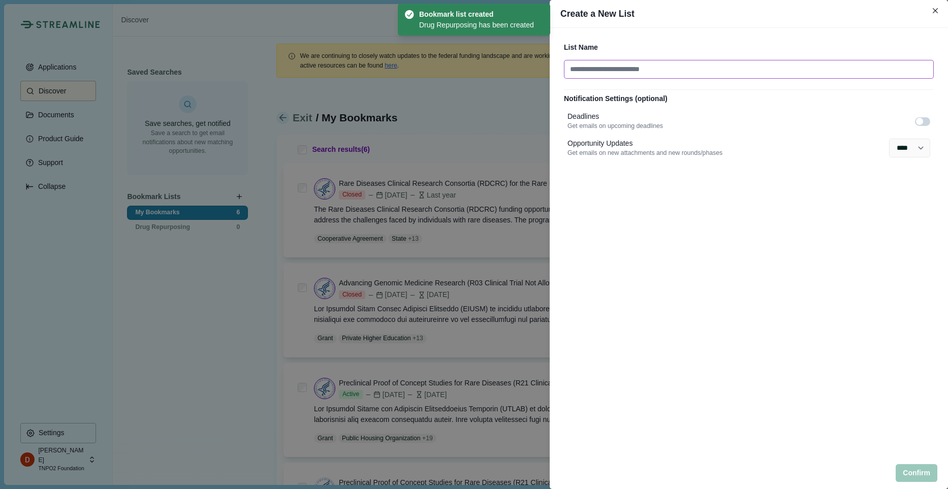
click at [675, 74] on input at bounding box center [749, 69] width 370 height 19
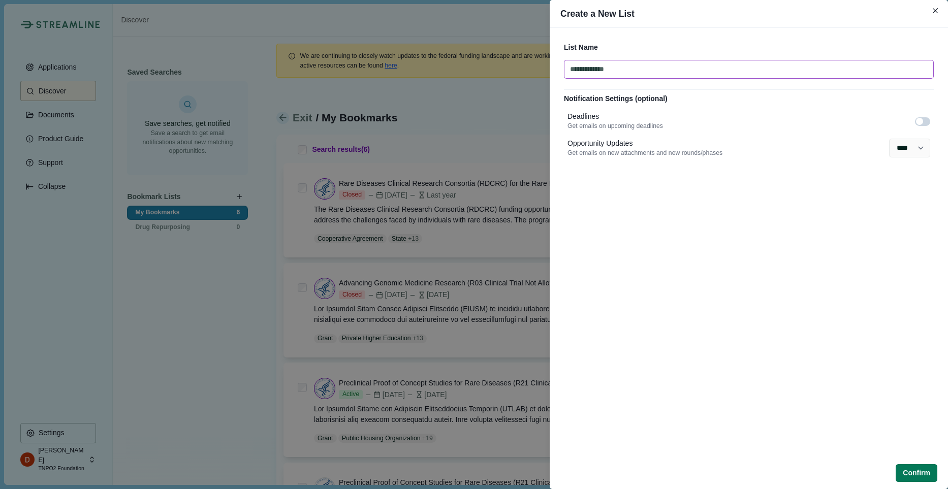
drag, startPoint x: 654, startPoint y: 69, endPoint x: 405, endPoint y: 63, distance: 249.4
click at [405, 63] on div "**********" at bounding box center [474, 244] width 948 height 489
click at [936, 477] on button "Confirm" at bounding box center [916, 473] width 42 height 18
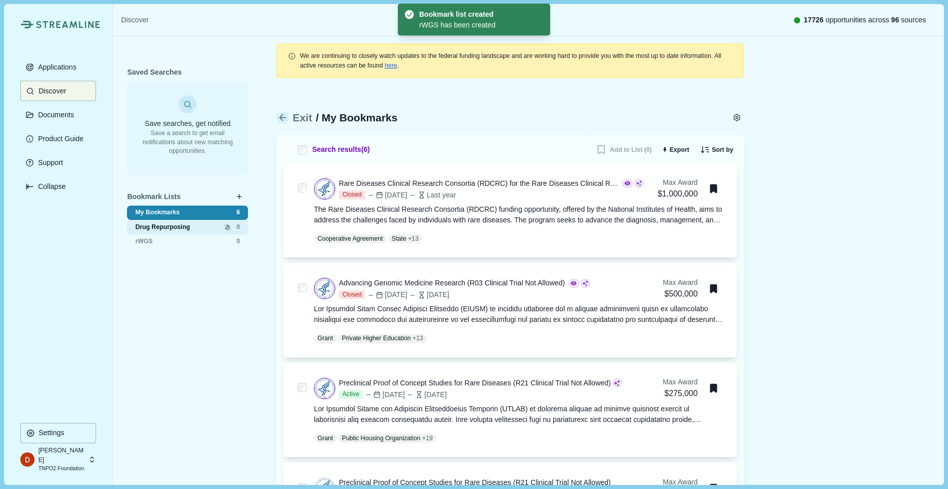
click at [154, 224] on span "Drug Repurposing" at bounding box center [175, 227] width 80 height 9
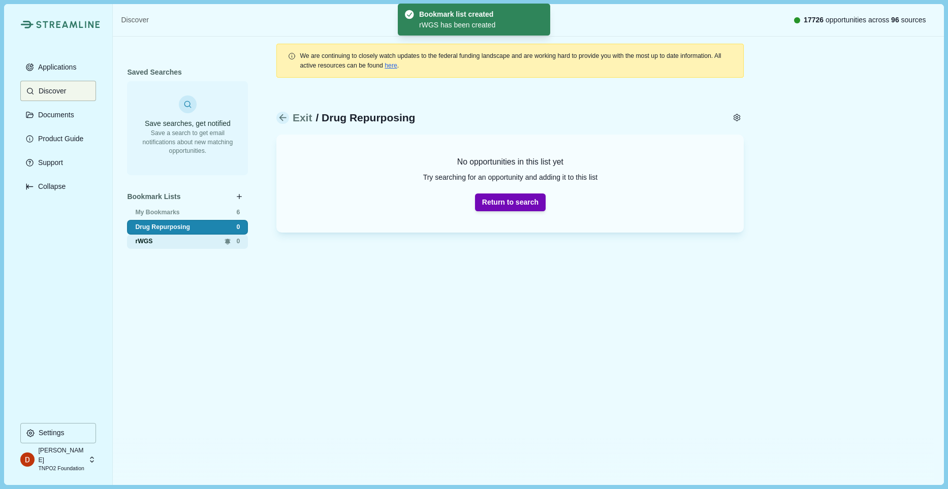
click at [166, 240] on span "rWGS" at bounding box center [175, 241] width 80 height 9
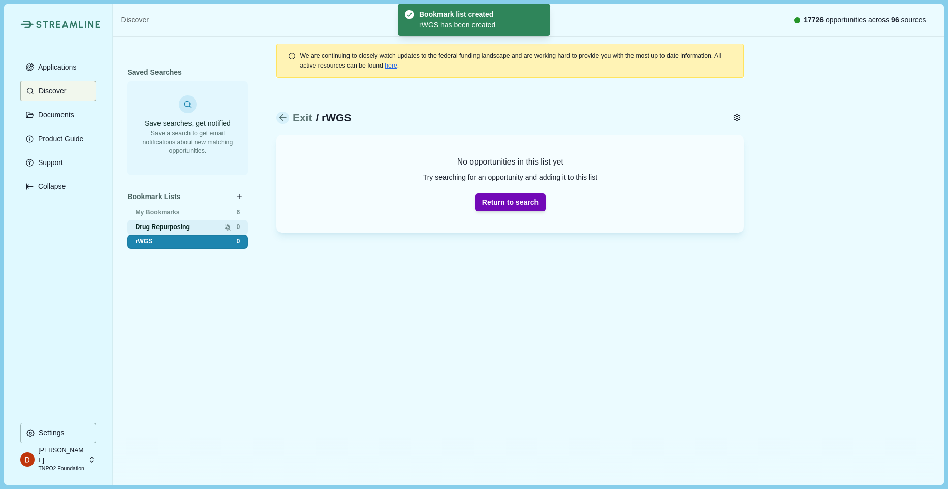
click at [164, 221] on div "Drug Repurposing 0" at bounding box center [187, 227] width 121 height 15
